Goal: Task Accomplishment & Management: Manage account settings

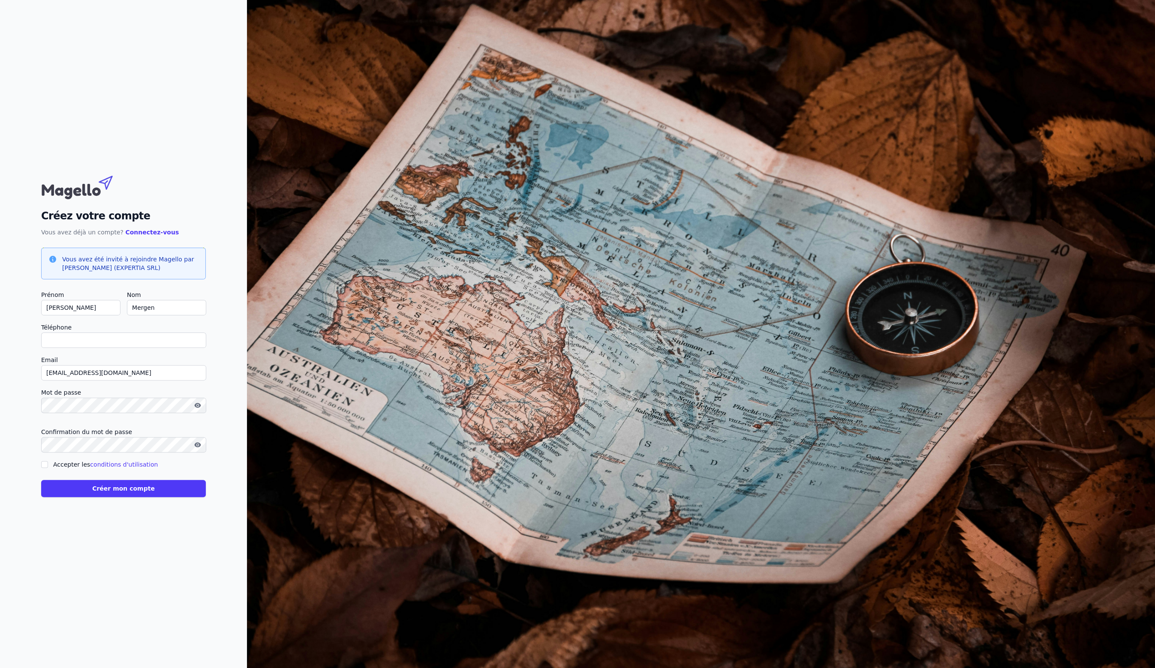
click at [73, 341] on input "Téléphone" at bounding box center [123, 340] width 165 height 15
type input "[PHONE_NUMBER]"
click at [99, 489] on button "Créer mon compte" at bounding box center [123, 488] width 165 height 17
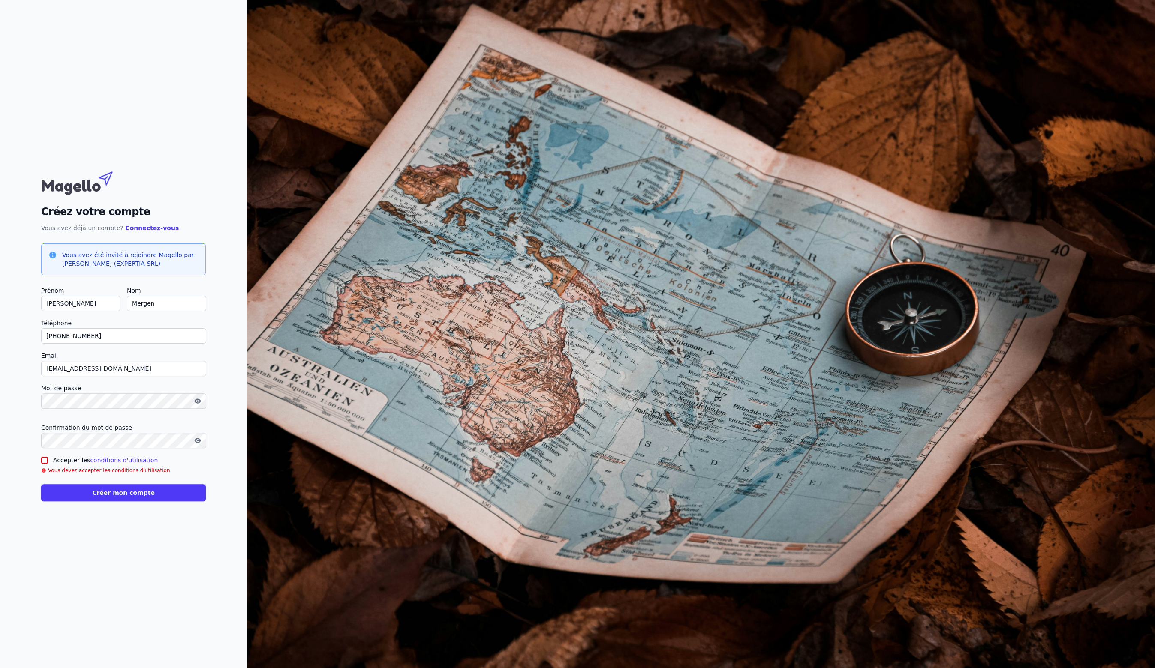
click at [45, 461] on input "Accepter les conditions d'utilisation" at bounding box center [44, 460] width 7 height 7
checkbox input "true"
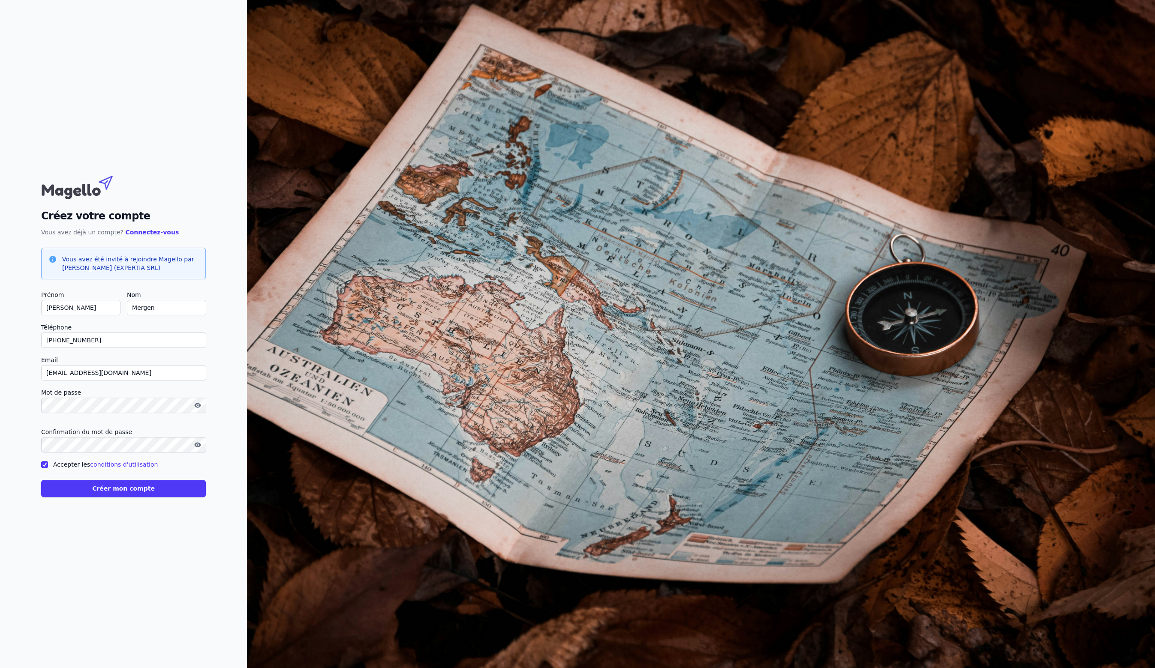
click at [131, 490] on button "Créer mon compte" at bounding box center [123, 488] width 165 height 17
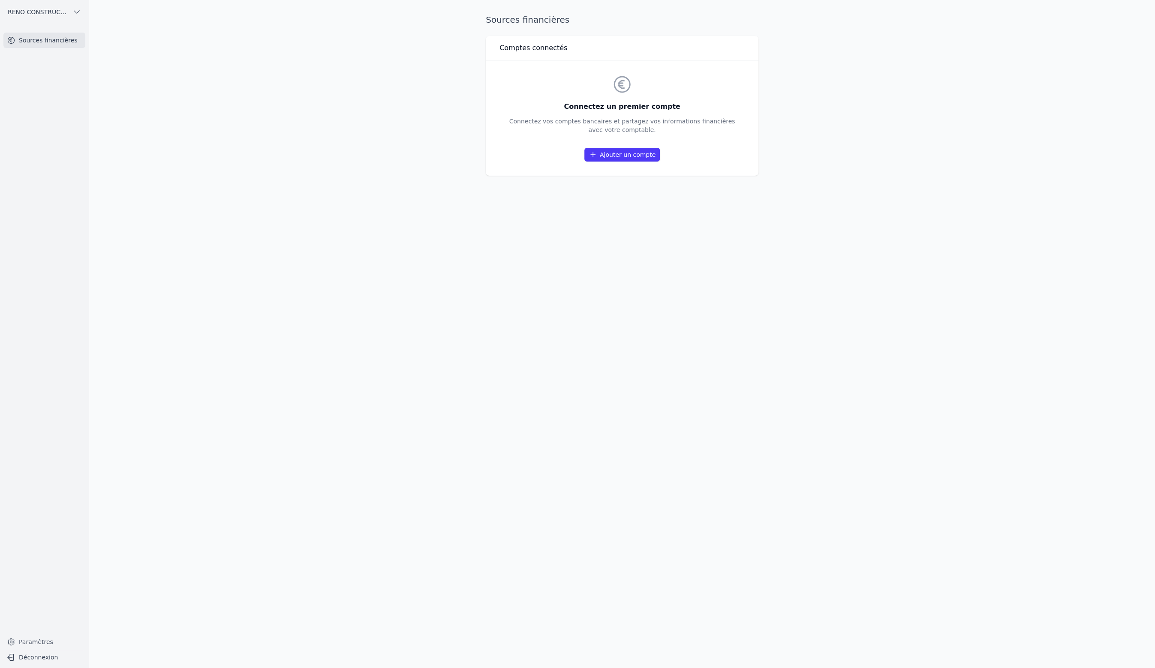
click at [619, 158] on link "Ajouter un compte" at bounding box center [621, 155] width 75 height 14
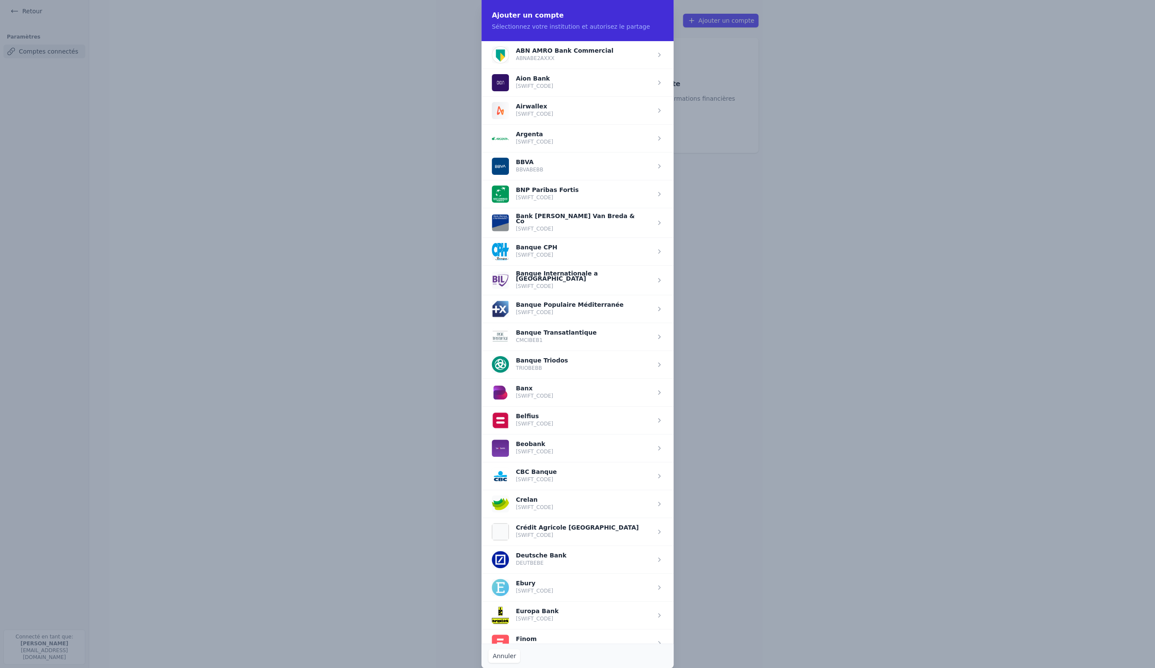
click at [558, 425] on span "button" at bounding box center [578, 420] width 192 height 28
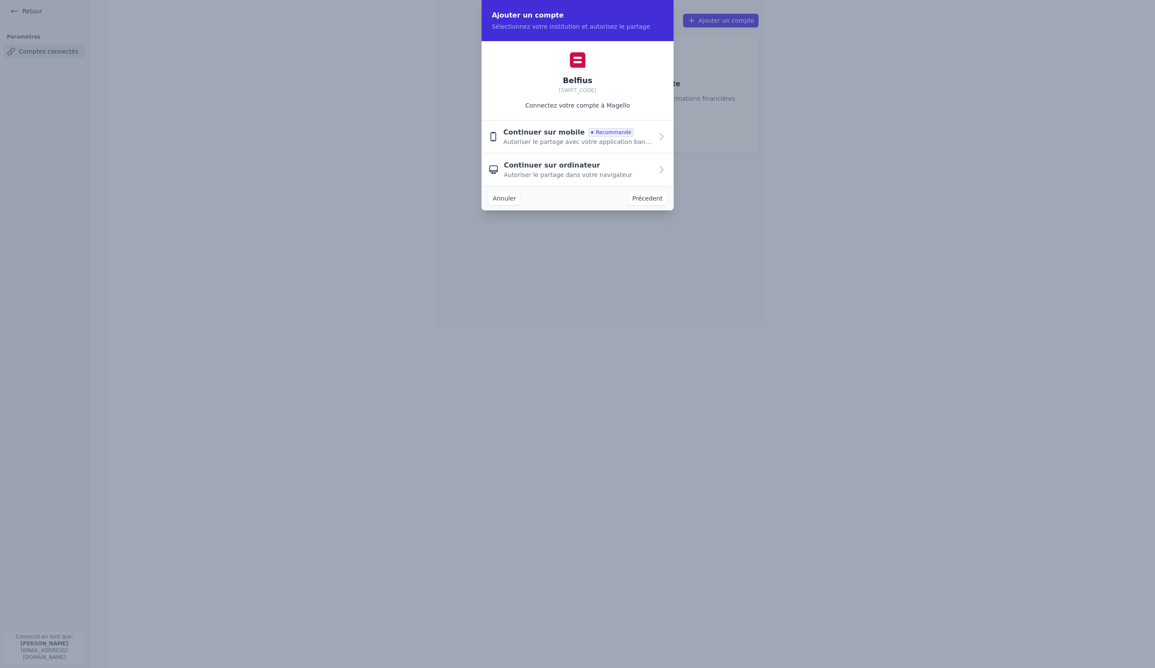
click at [661, 139] on icon "button" at bounding box center [661, 137] width 10 height 10
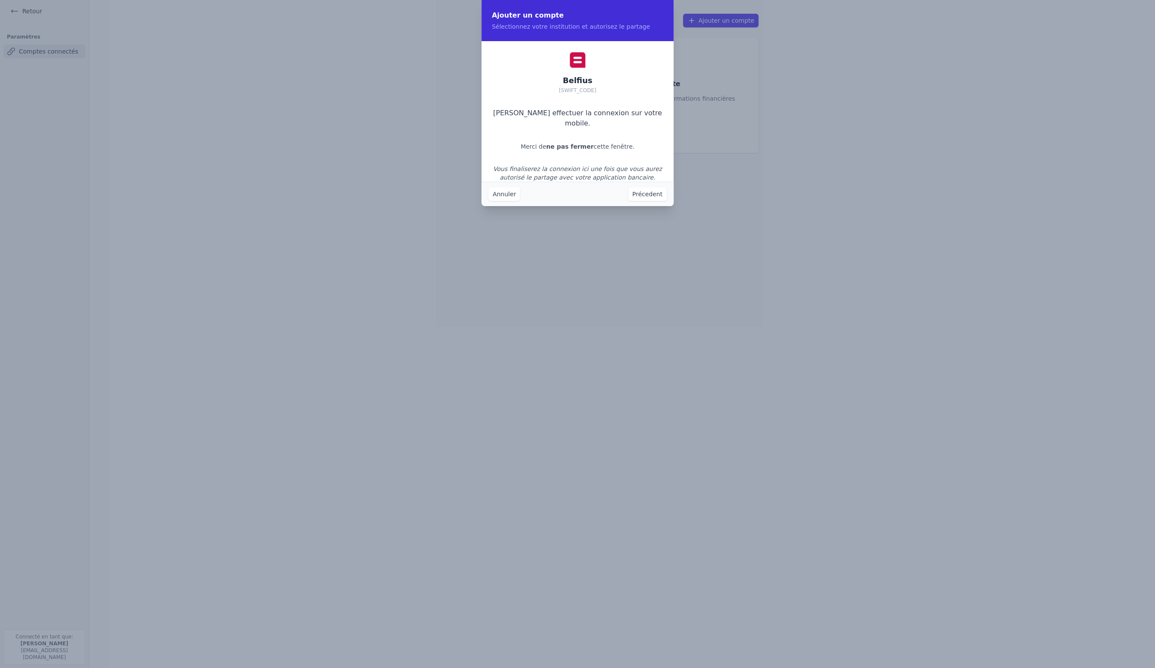
click at [655, 195] on button "Précedent" at bounding box center [647, 194] width 39 height 14
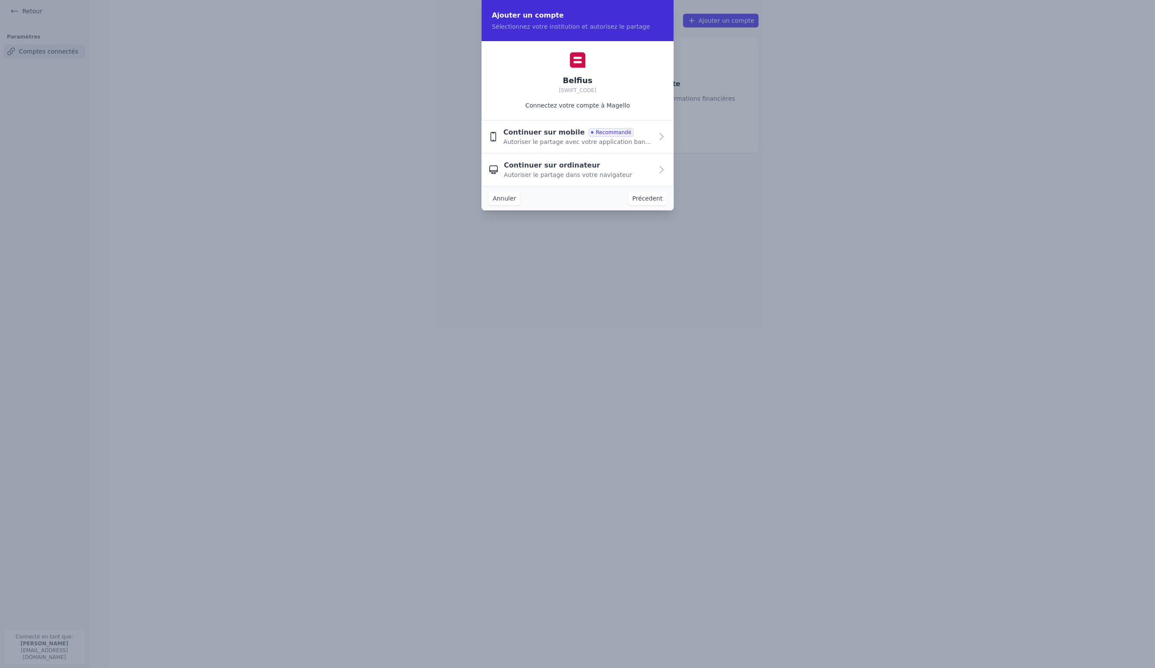
click at [624, 135] on div "Continuer sur mobile Recommandé Autoriser le partage avec votre application ban…" at bounding box center [578, 136] width 150 height 19
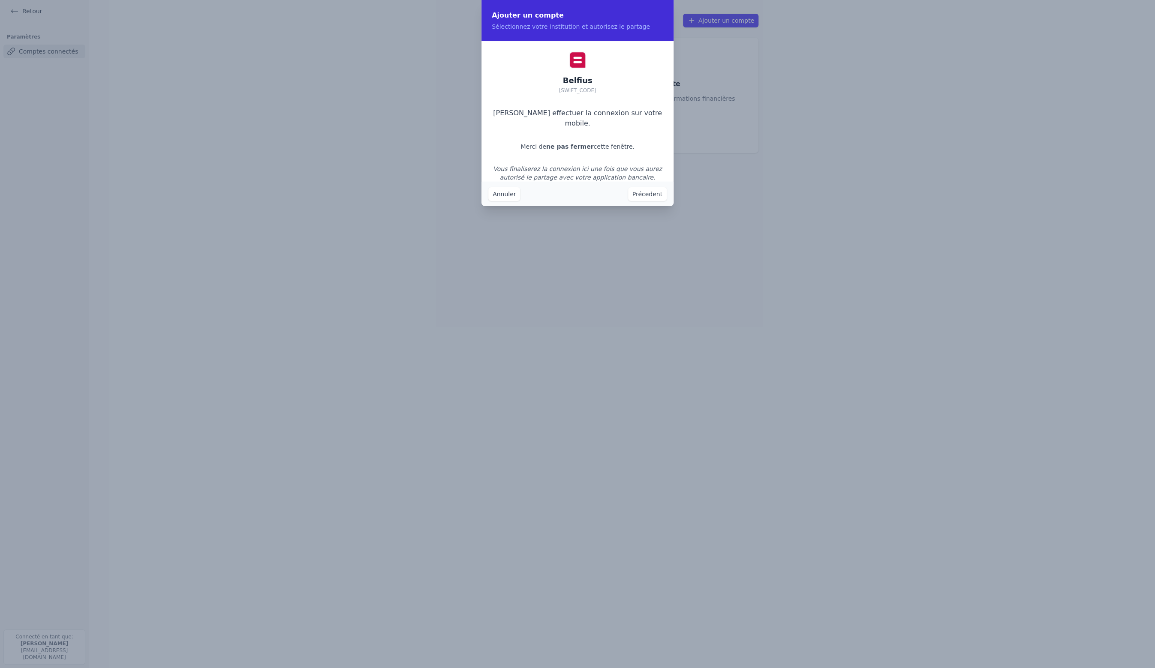
click at [503, 198] on button "Annuler" at bounding box center [504, 194] width 32 height 14
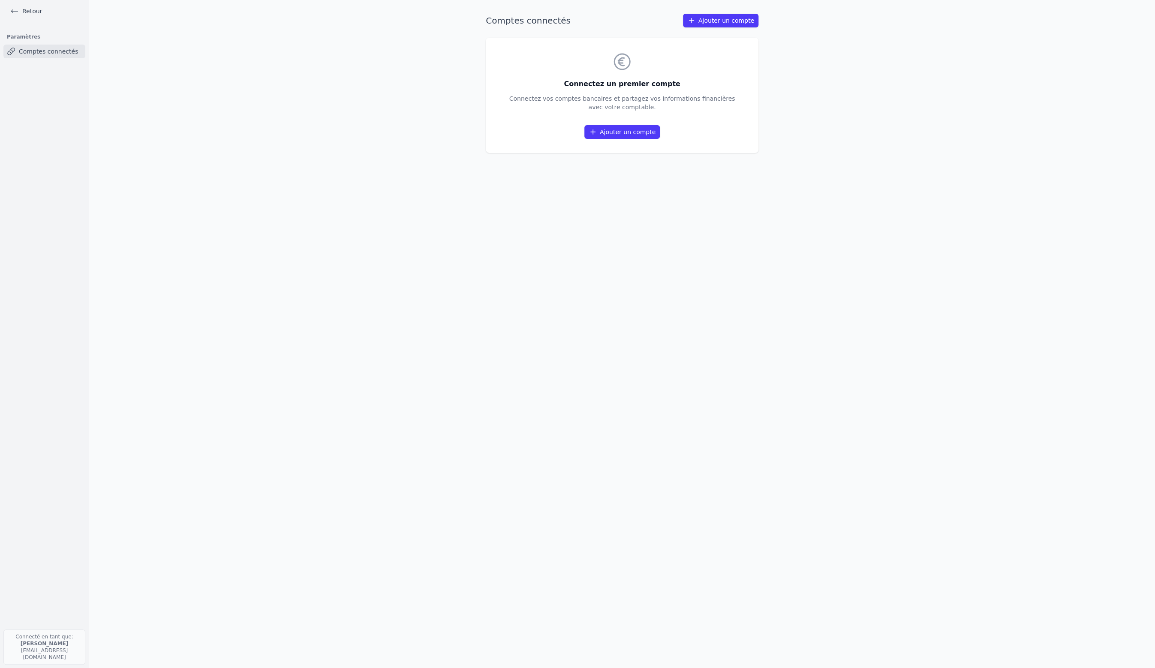
click at [629, 133] on link "Ajouter un compte" at bounding box center [621, 132] width 75 height 14
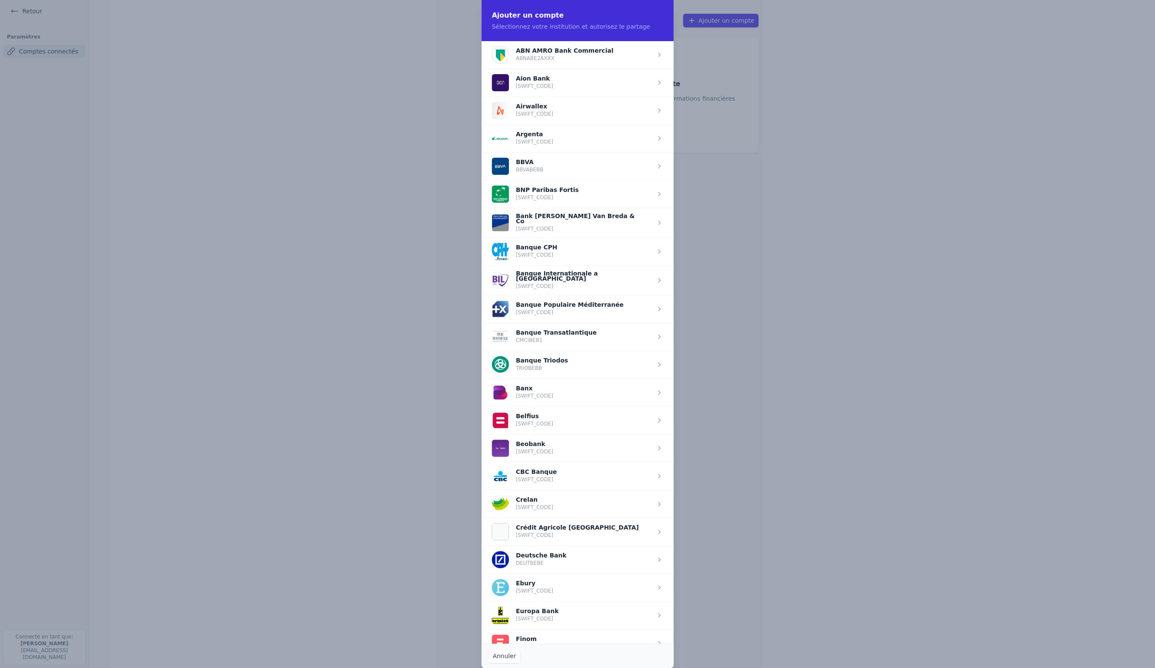
click at [564, 424] on span "button" at bounding box center [578, 420] width 192 height 28
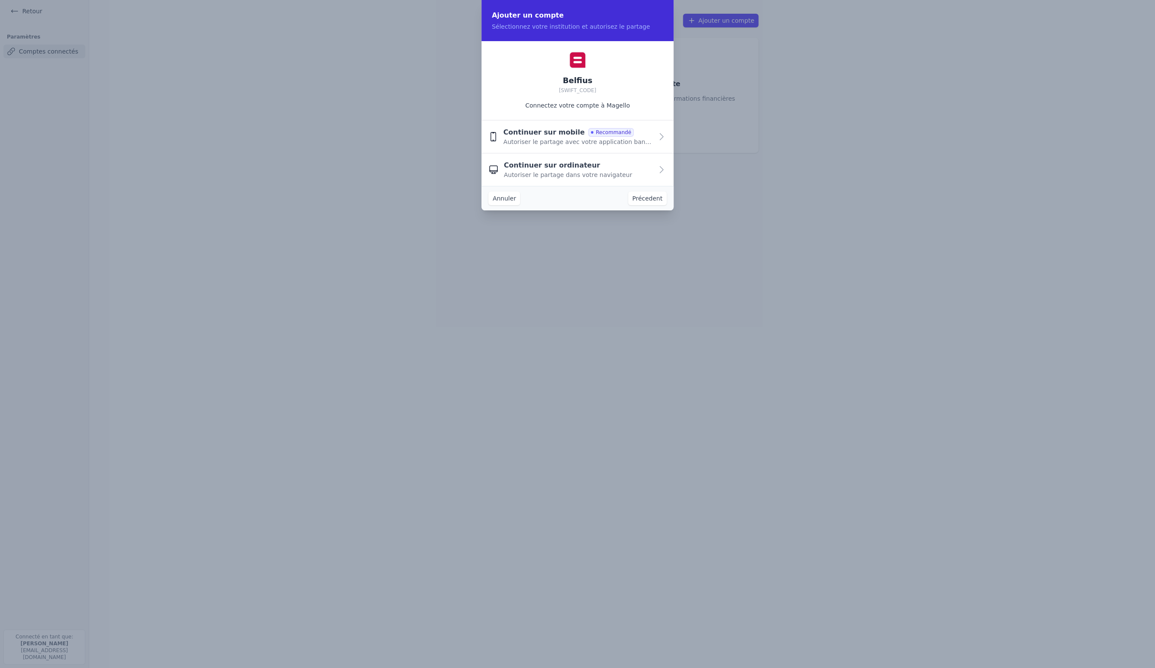
click at [617, 136] on div "Continuer sur mobile Recommandé Autoriser le partage avec votre application ban…" at bounding box center [578, 136] width 150 height 19
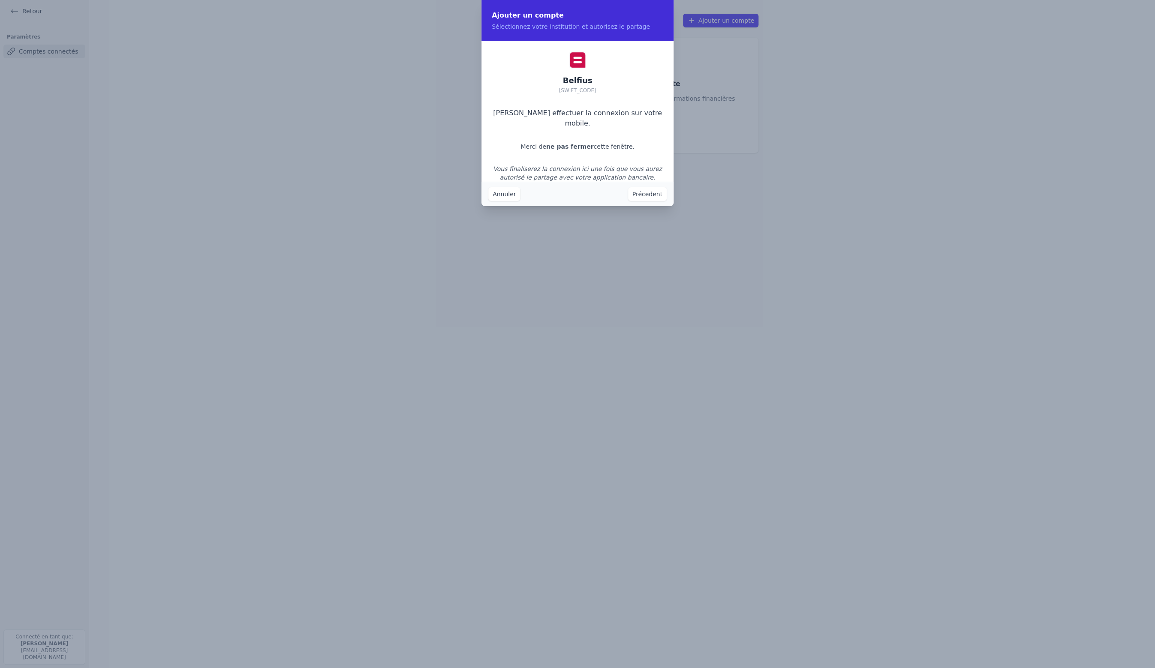
click at [502, 196] on button "Annuler" at bounding box center [504, 194] width 32 height 14
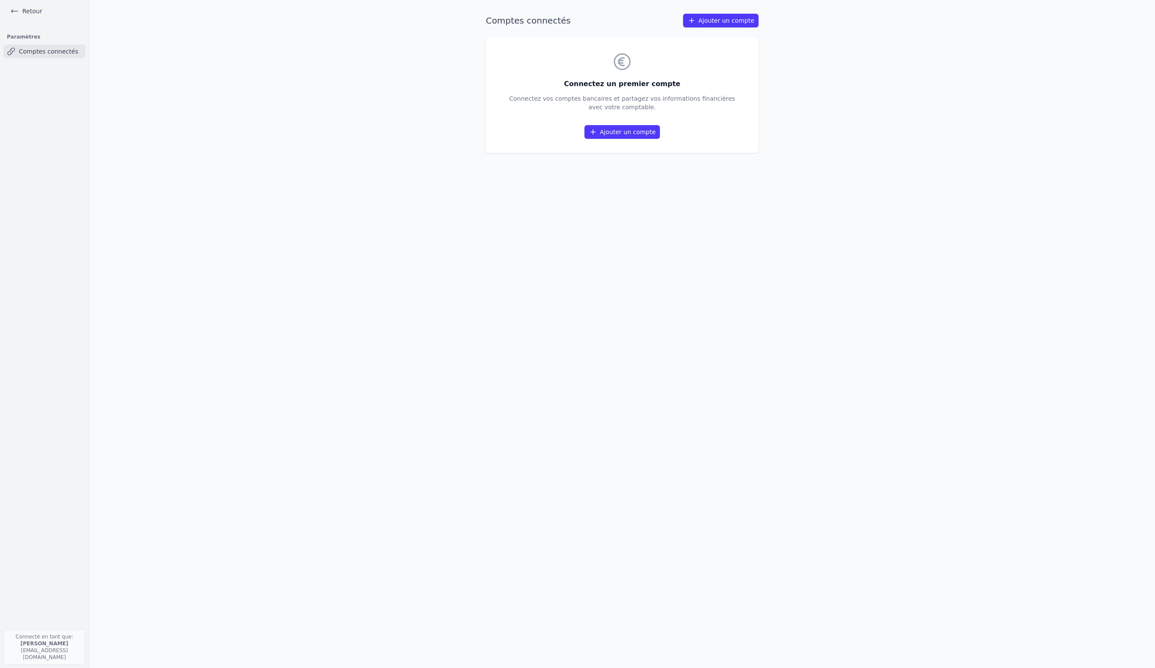
click at [597, 135] on icon at bounding box center [593, 132] width 9 height 9
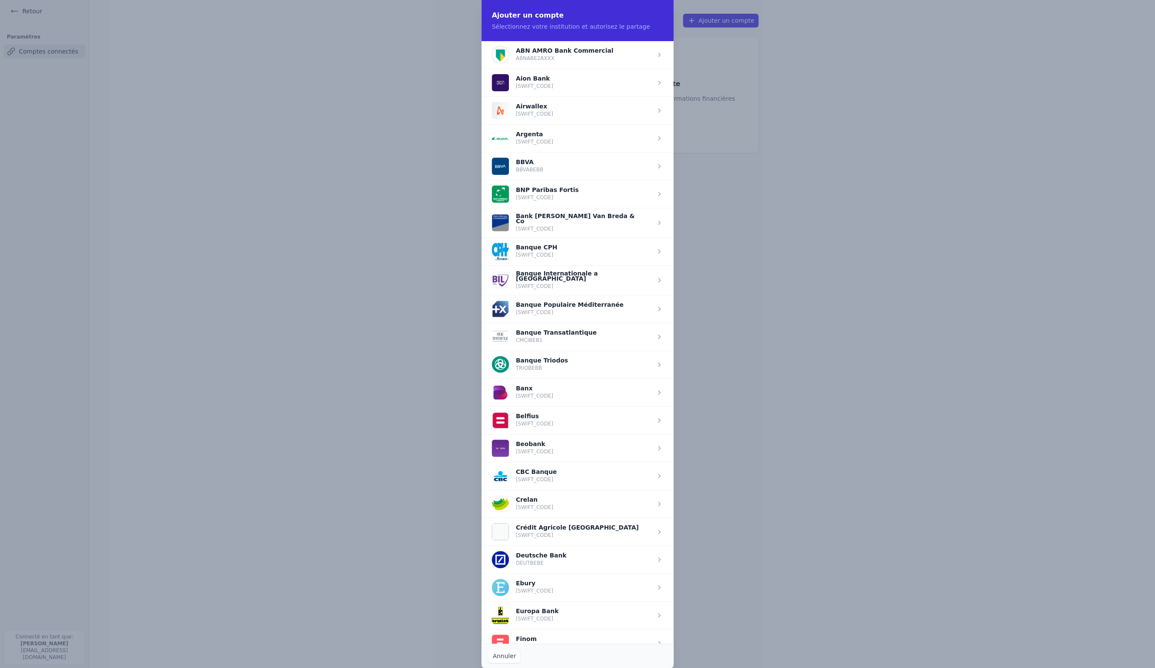
click at [537, 418] on span "button" at bounding box center [578, 420] width 192 height 28
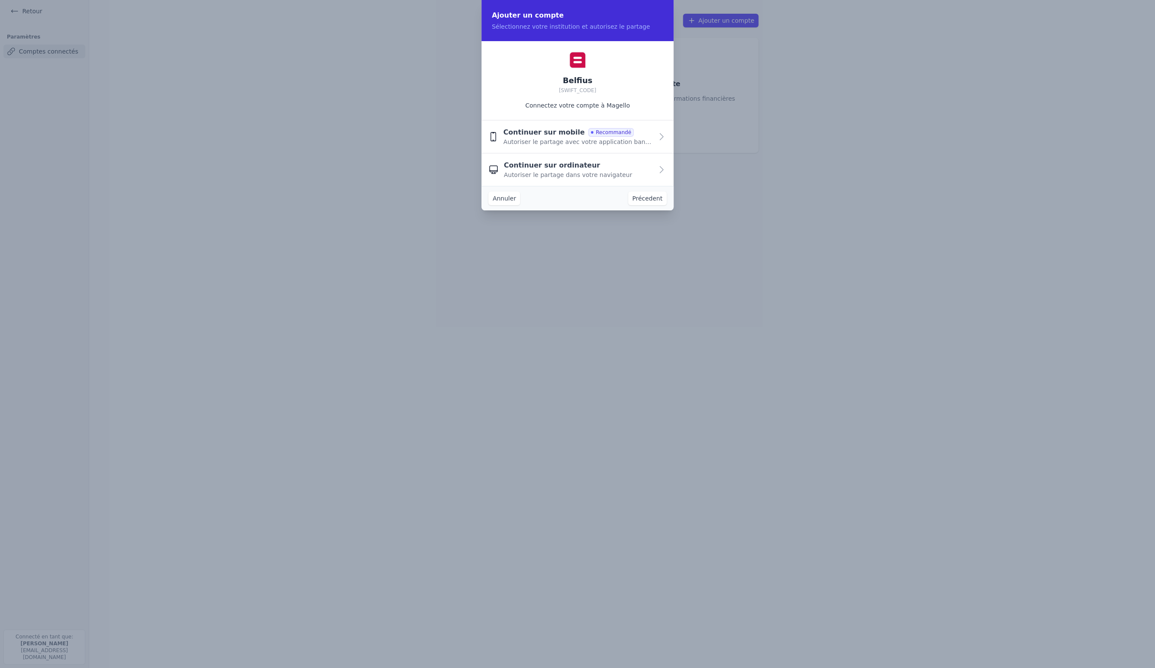
click at [586, 168] on div "Continuer sur ordinateur Autoriser le partage dans votre navigateur" at bounding box center [578, 169] width 149 height 19
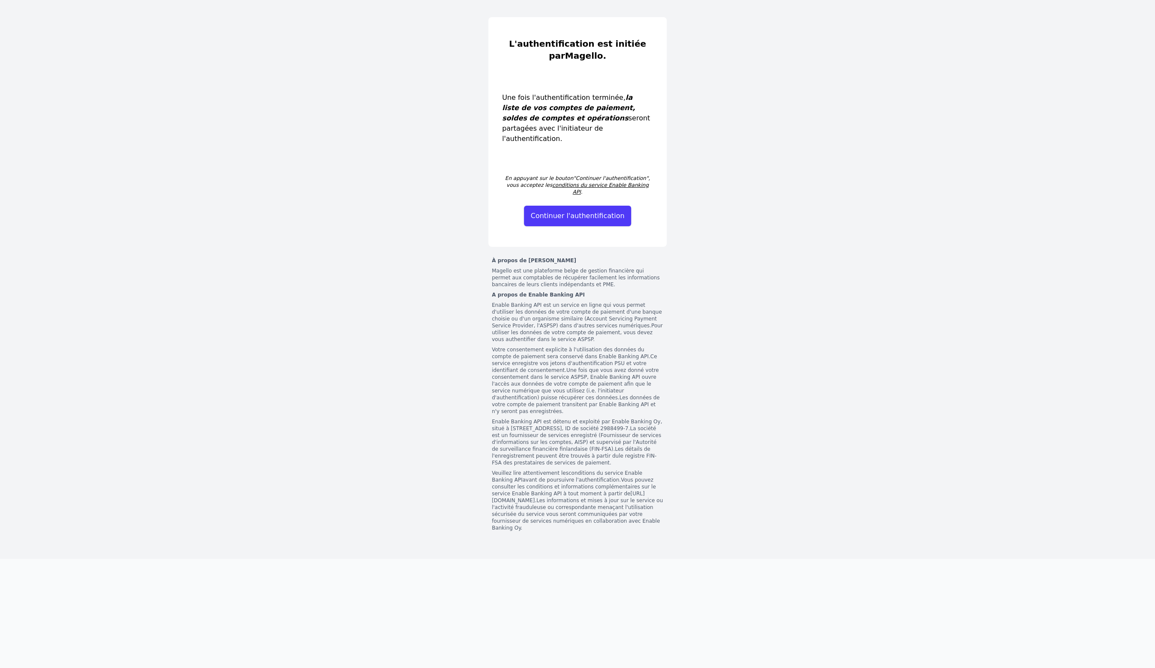
click at [568, 209] on button "Continuer l'authentification" at bounding box center [578, 216] width 108 height 21
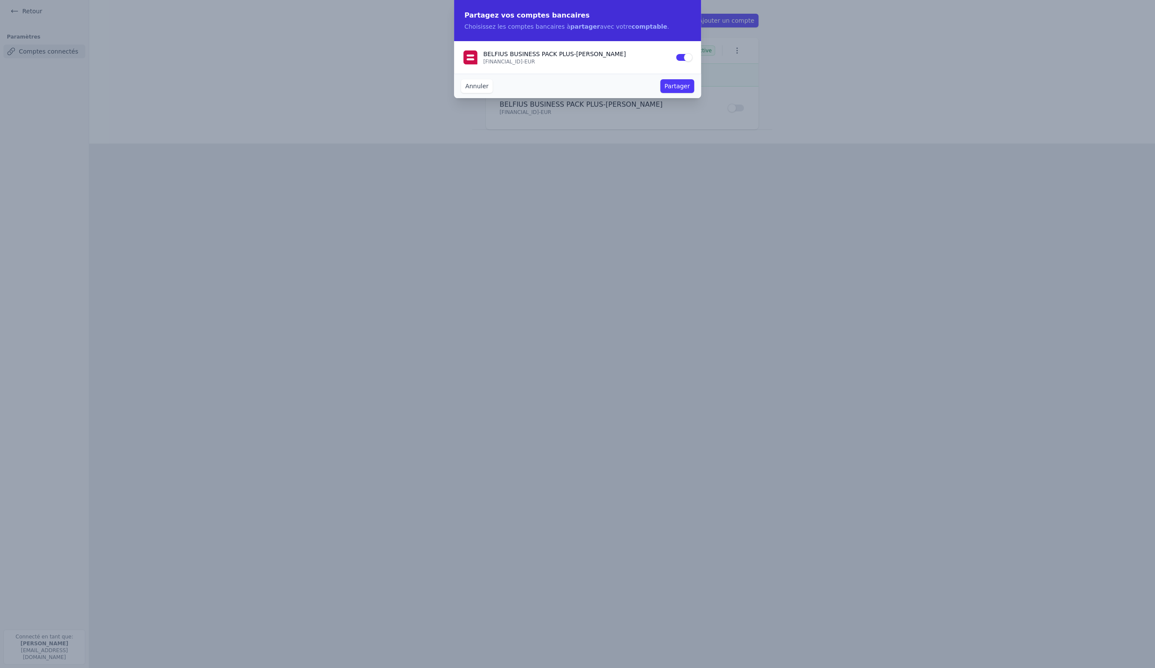
click at [674, 87] on button "Partager" at bounding box center [677, 86] width 34 height 14
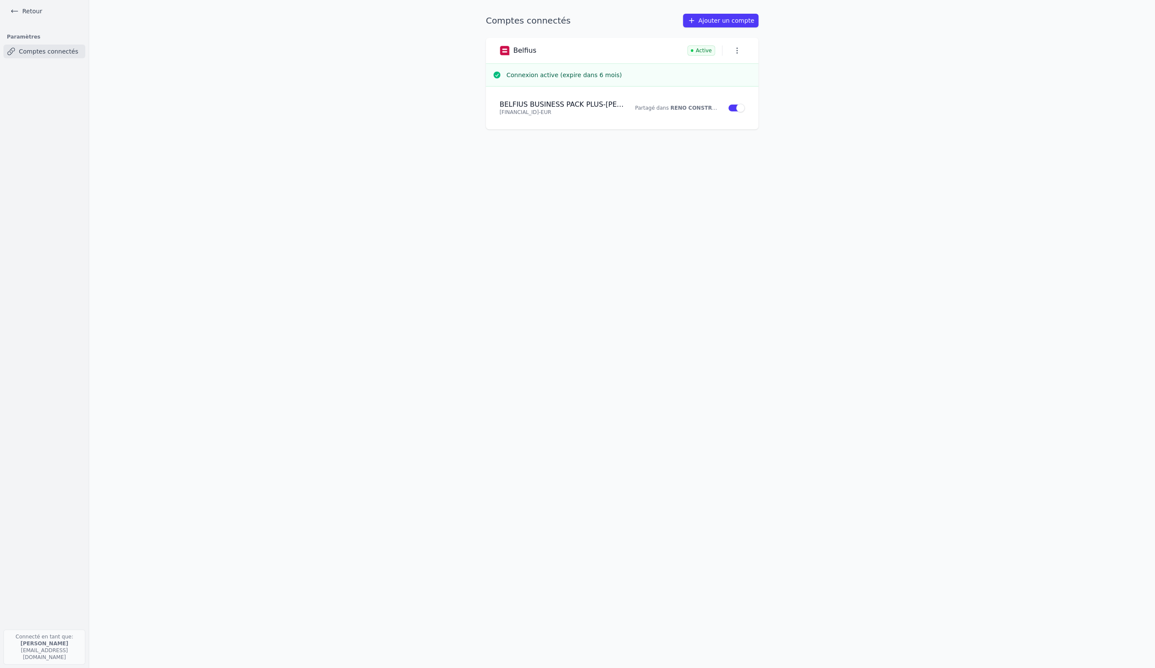
click at [739, 51] on icon "button" at bounding box center [737, 50] width 9 height 9
click at [809, 171] on div at bounding box center [577, 334] width 1155 height 668
click at [12, 12] on icon at bounding box center [15, 11] width 6 height 3
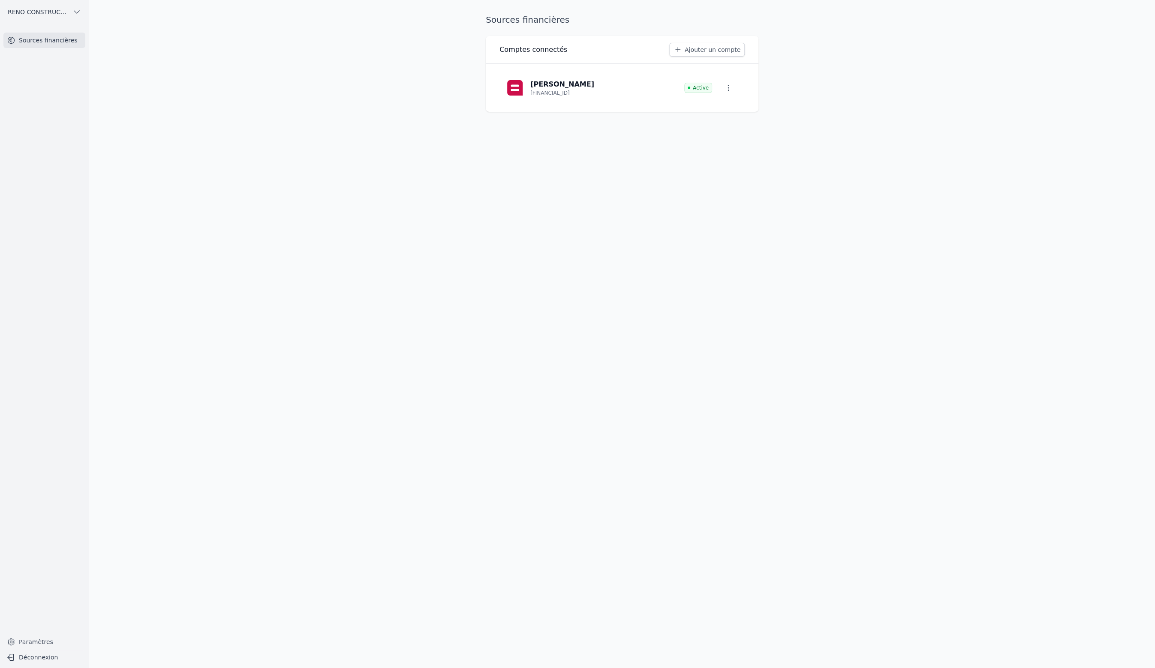
click at [38, 42] on link "Sources financières" at bounding box center [44, 40] width 82 height 15
click at [31, 640] on link "Paramètres" at bounding box center [44, 642] width 82 height 14
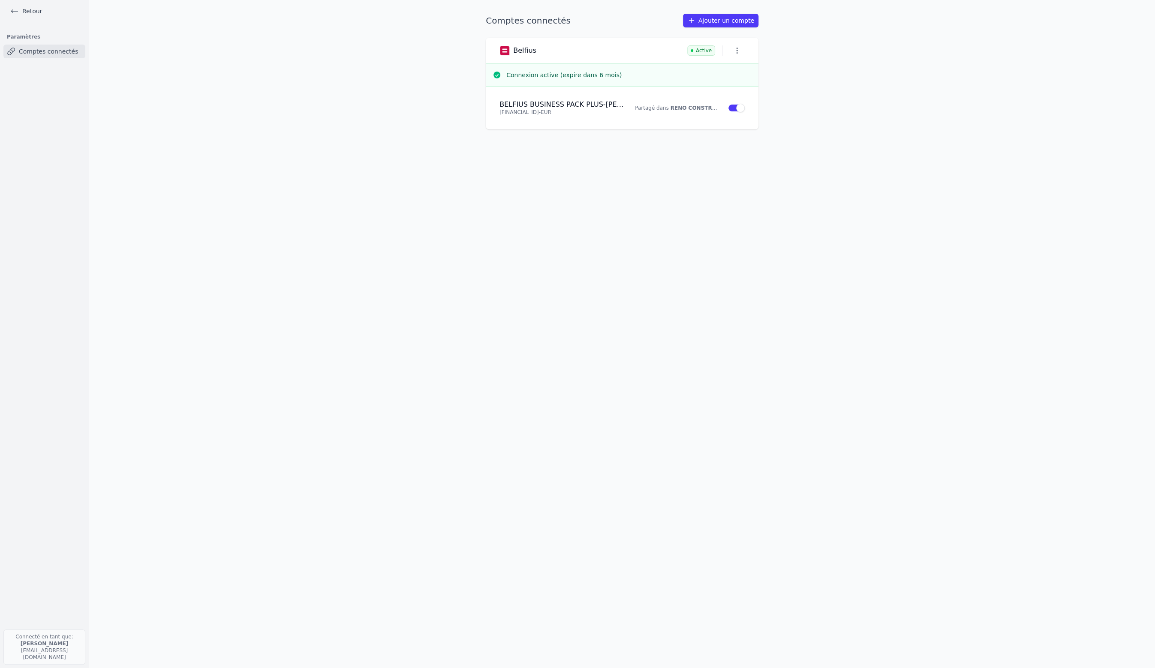
click at [317, 228] on main "Comptes connectés Ajouter un compte Belfius Active Connexion active (expire dan…" at bounding box center [577, 334] width 1155 height 668
